Goal: Transaction & Acquisition: Purchase product/service

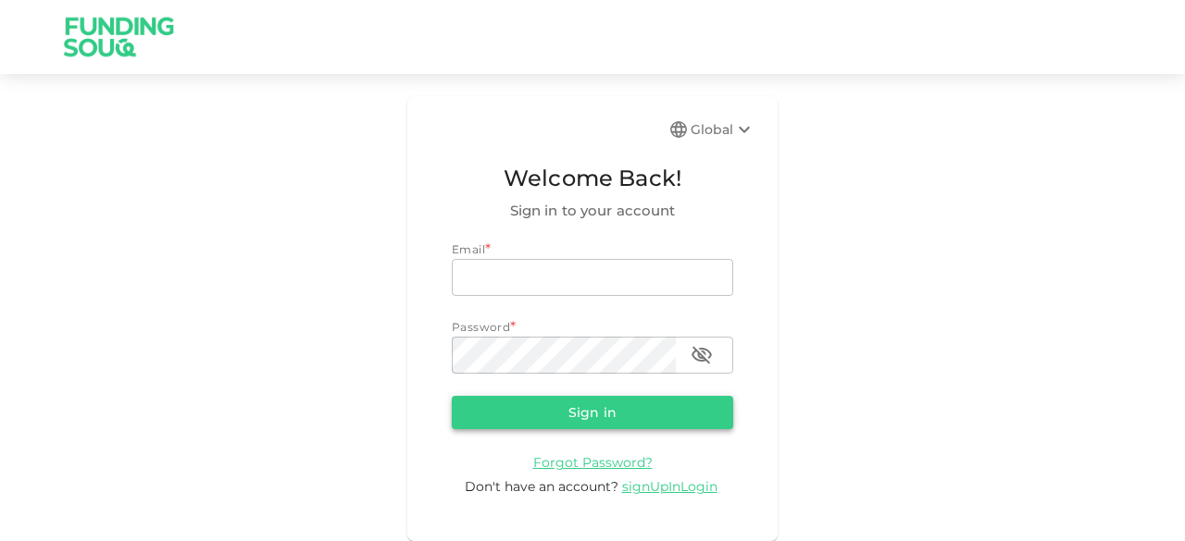
type input "junaid.mohioddin@gmail.com"
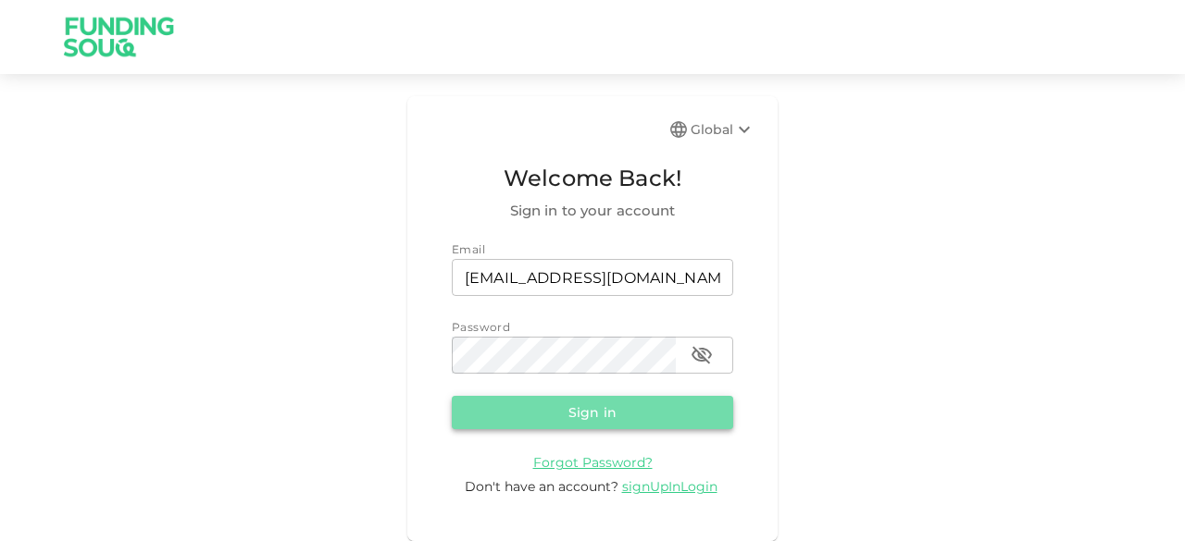
click at [557, 420] on button "Sign in" at bounding box center [592, 412] width 281 height 33
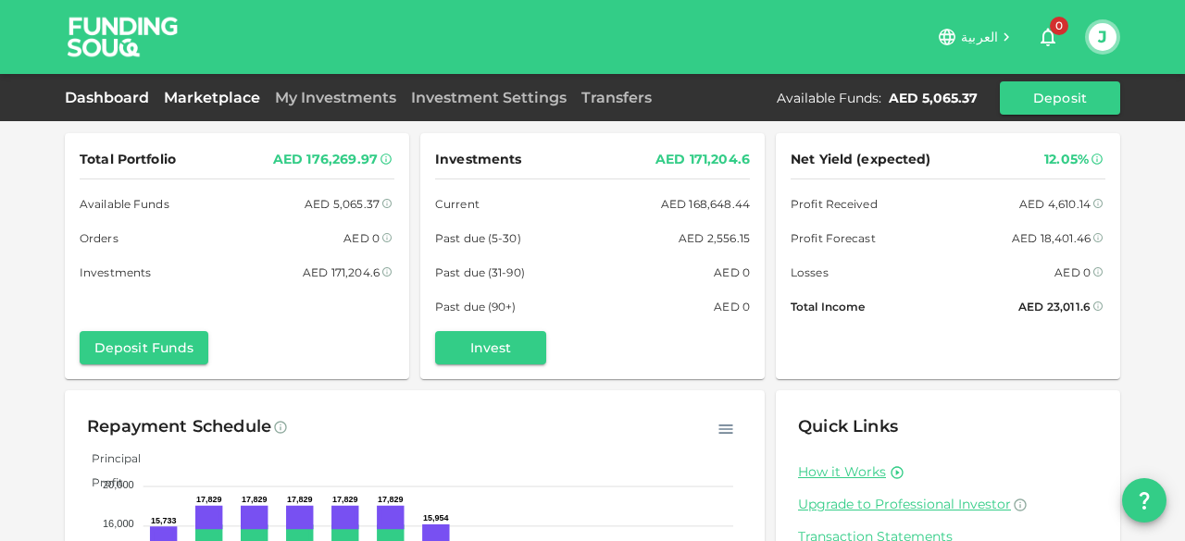
click at [188, 94] on link "Marketplace" at bounding box center [211, 98] width 111 height 18
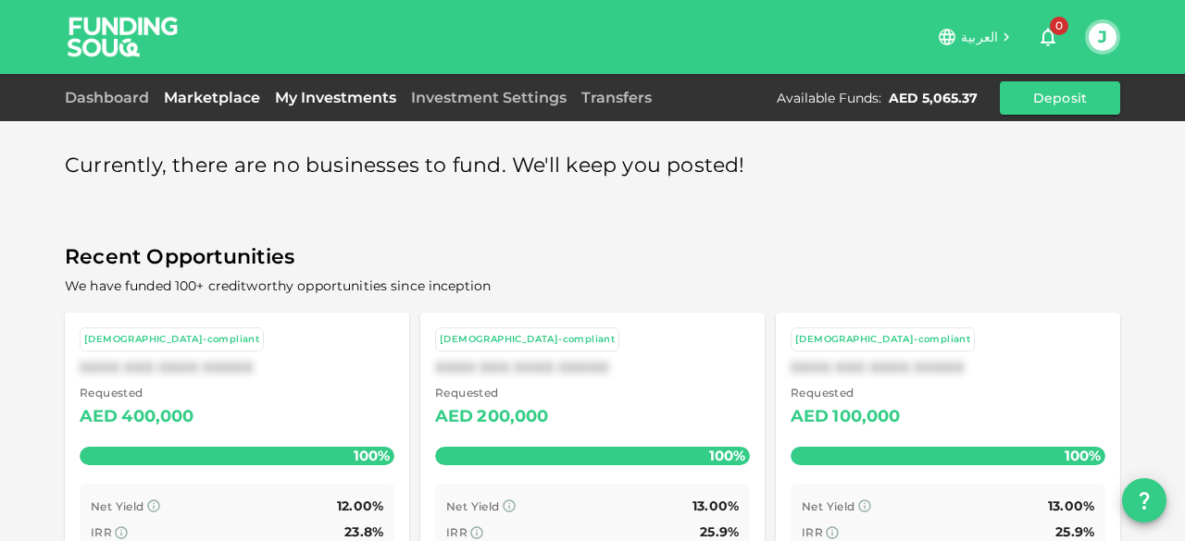
click at [329, 99] on link "My Investments" at bounding box center [335, 98] width 136 height 18
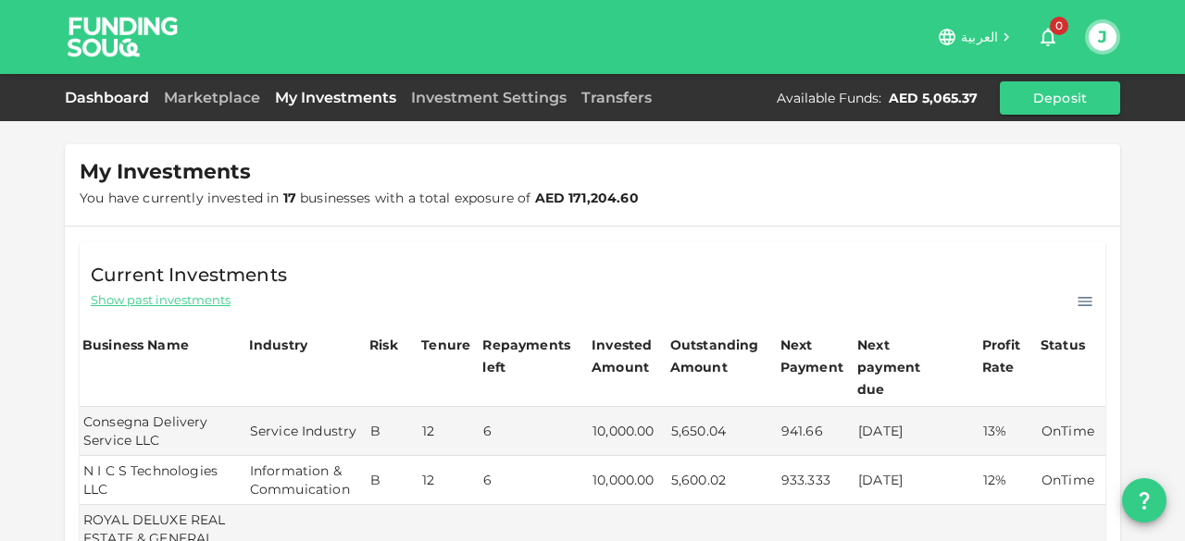
click at [96, 91] on link "Dashboard" at bounding box center [111, 98] width 92 height 18
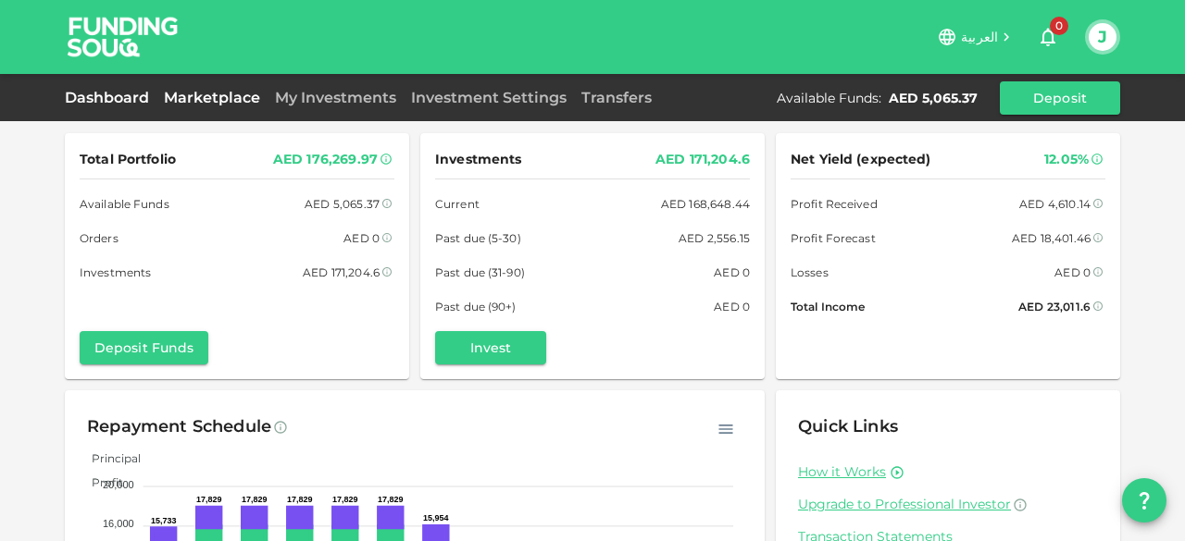
click at [209, 90] on link "Marketplace" at bounding box center [211, 98] width 111 height 18
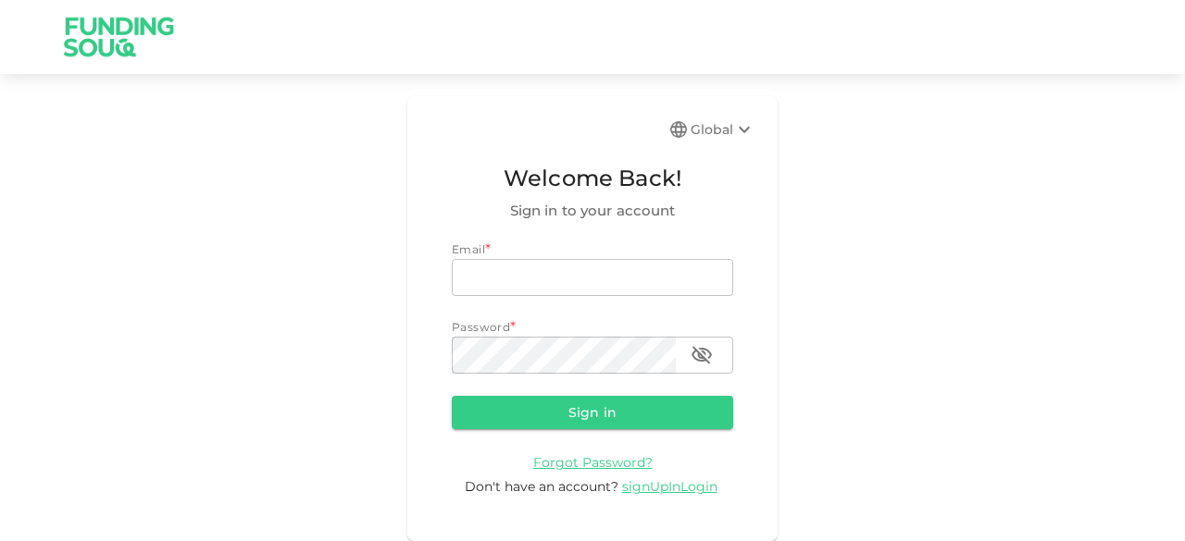
type input "junaid.mohioddin@gmail.com"
click at [450, 408] on div "Global Welcome Back! Sign in to your account Email email junaid.mohioddin@gmail…" at bounding box center [592, 318] width 370 height 445
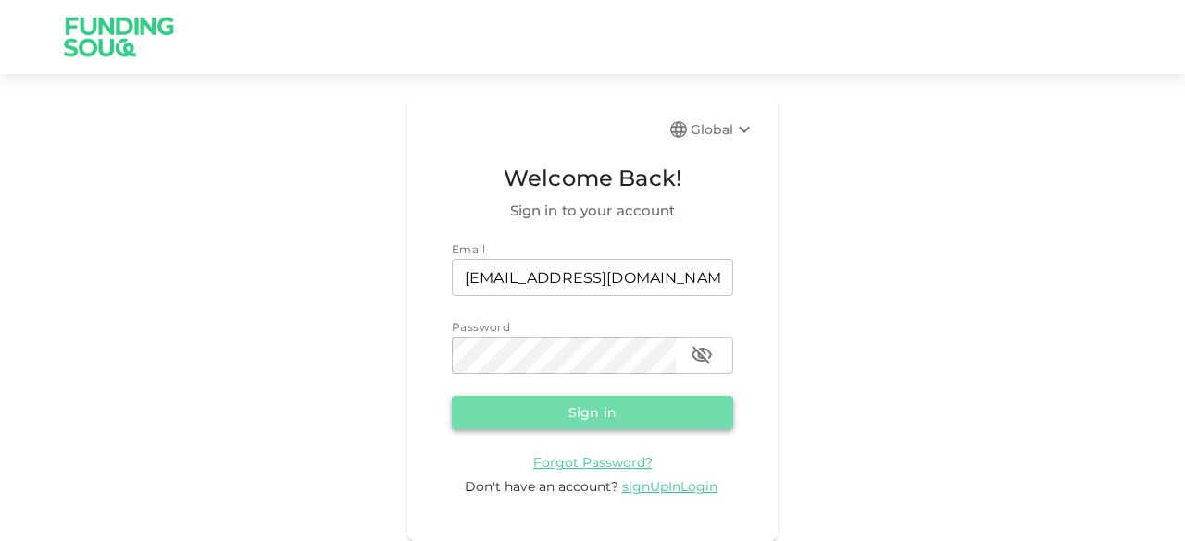
click at [492, 414] on button "Sign in" at bounding box center [592, 412] width 281 height 33
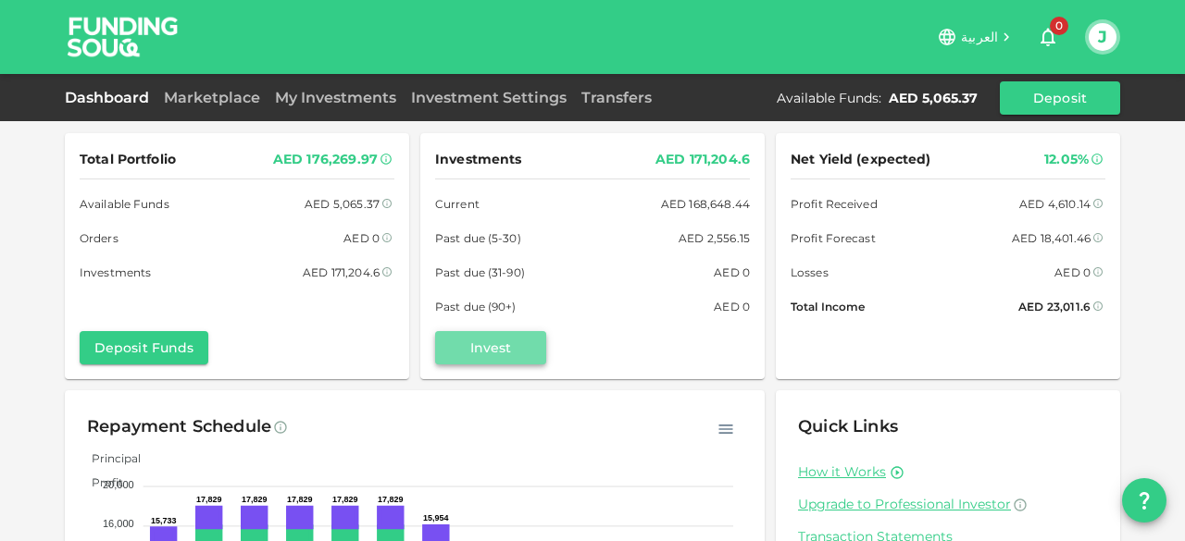
click at [459, 349] on button "Invest" at bounding box center [490, 347] width 111 height 33
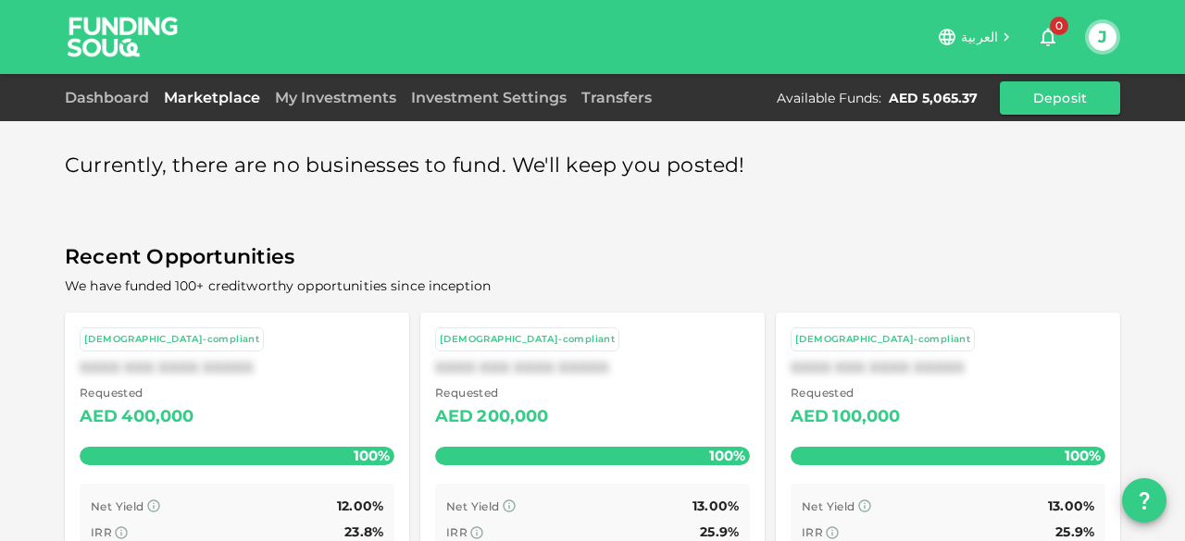
click at [615, 367] on div "XXXX XXX XXXX XXXXX" at bounding box center [592, 368] width 315 height 18
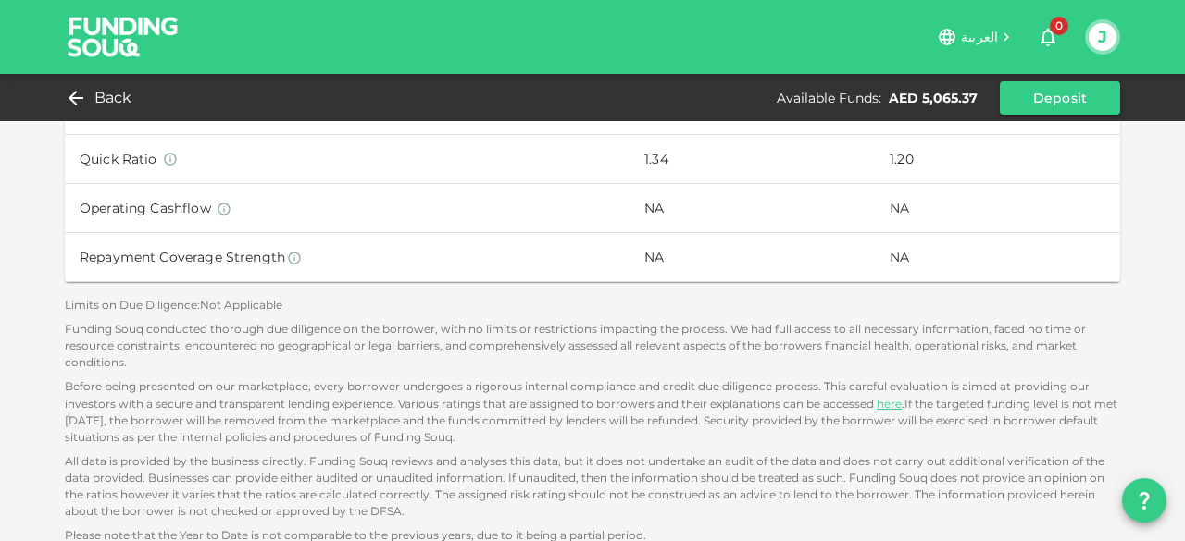
scroll to position [1411, 0]
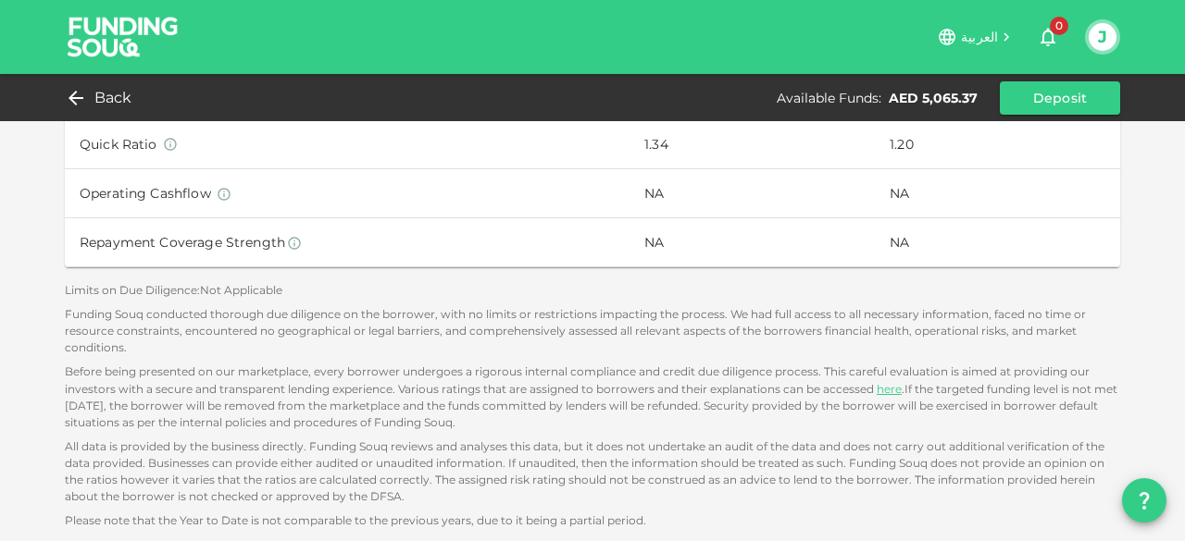
click at [97, 42] on img at bounding box center [123, 36] width 139 height 73
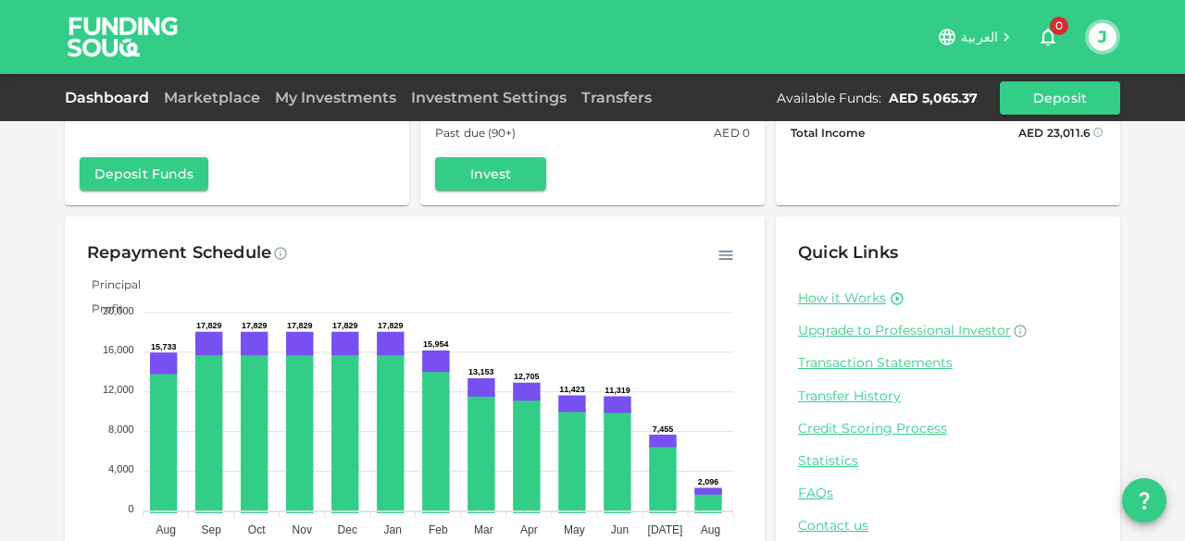
scroll to position [224, 0]
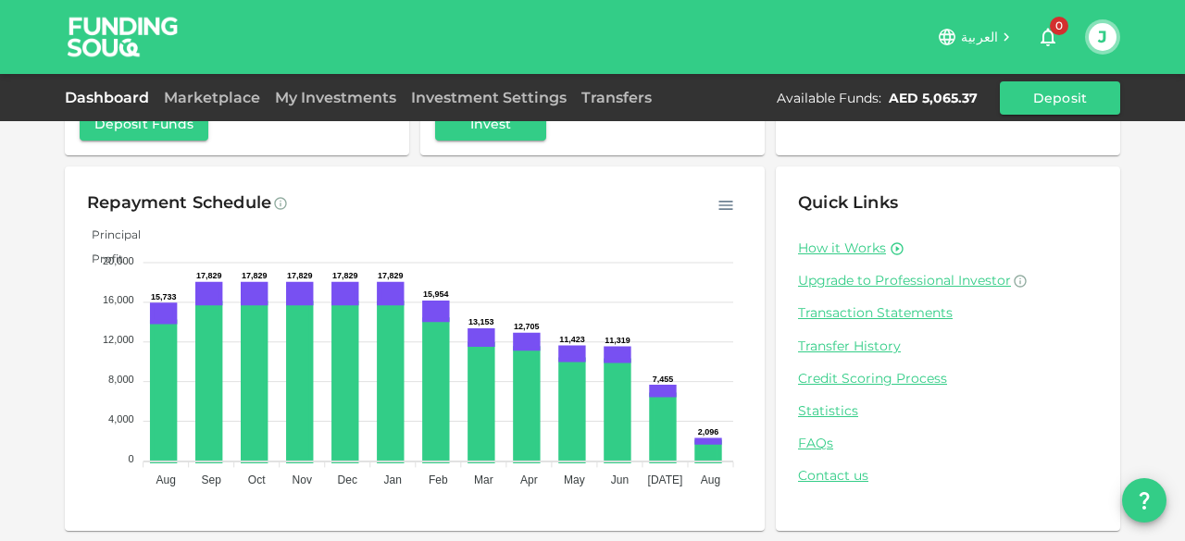
click at [16, 272] on div "Total Portfolio AED 176,269.97 Available Funds AED 5,065.37 Orders AED 0 Invest…" at bounding box center [592, 159] width 1185 height 766
click at [6, 277] on div "Total Portfolio AED 176,269.97 Available Funds AED 5,065.37 Orders AED 0 Invest…" at bounding box center [592, 159] width 1185 height 766
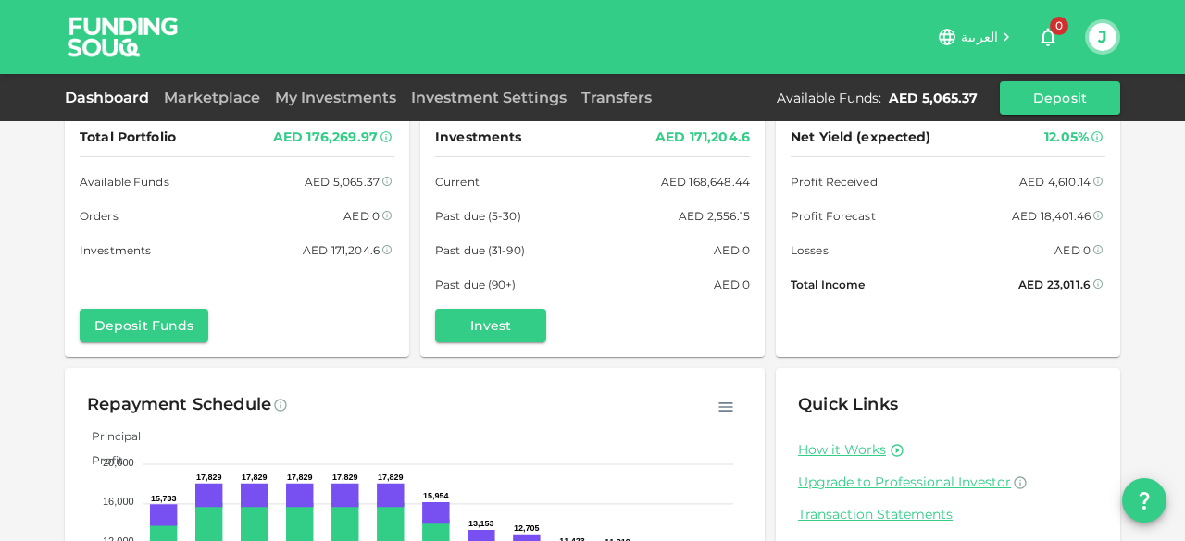
scroll to position [0, 0]
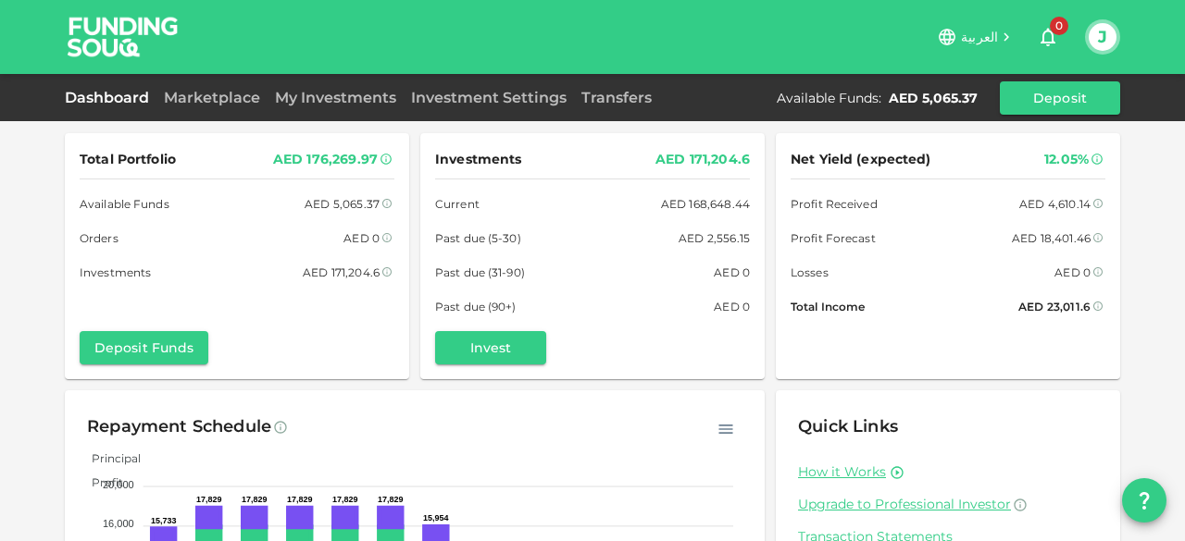
click at [230, 109] on div "Dashboard Marketplace My Investments Investment Settings Transfers Available Fu…" at bounding box center [592, 97] width 1055 height 33
click at [241, 96] on link "Marketplace" at bounding box center [211, 98] width 111 height 18
